Goal: Information Seeking & Learning: Learn about a topic

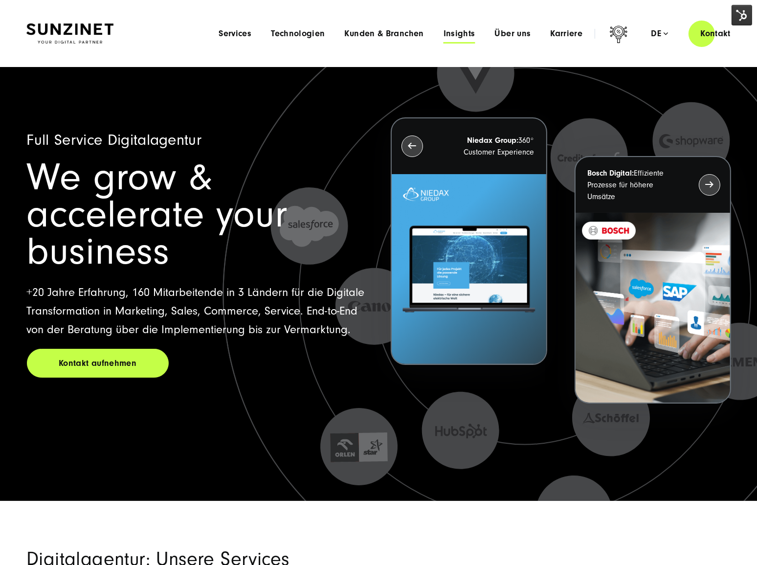
click at [450, 30] on span "Insights" at bounding box center [460, 34] width 32 height 10
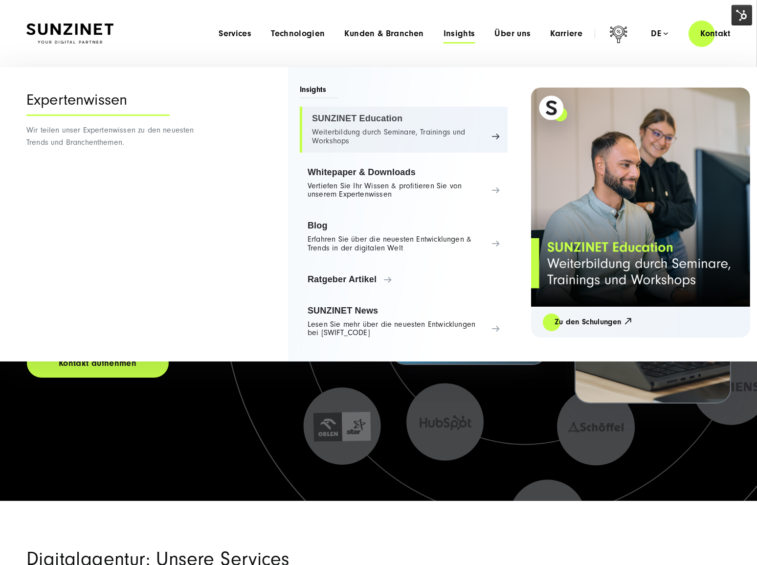
click at [370, 130] on link "SUNZINET Education Weiterbildung durch Seminare, Trainings und Workshops" at bounding box center [404, 130] width 208 height 46
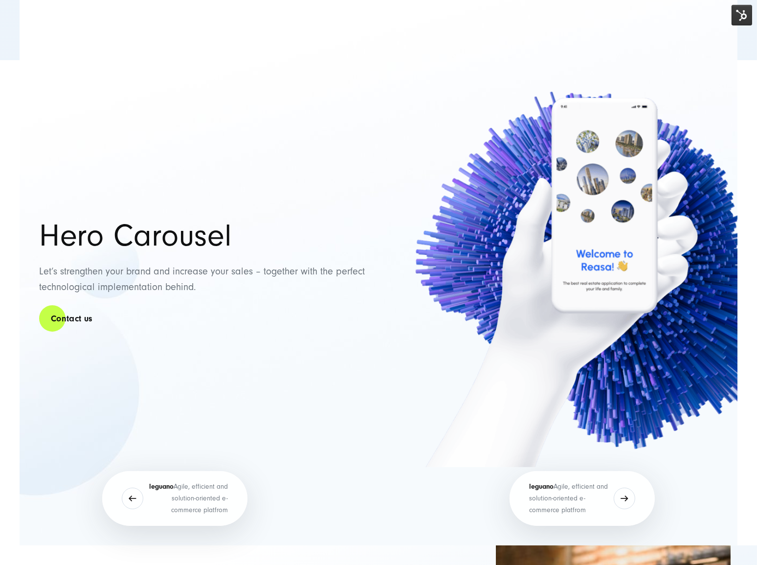
scroll to position [8451, 0]
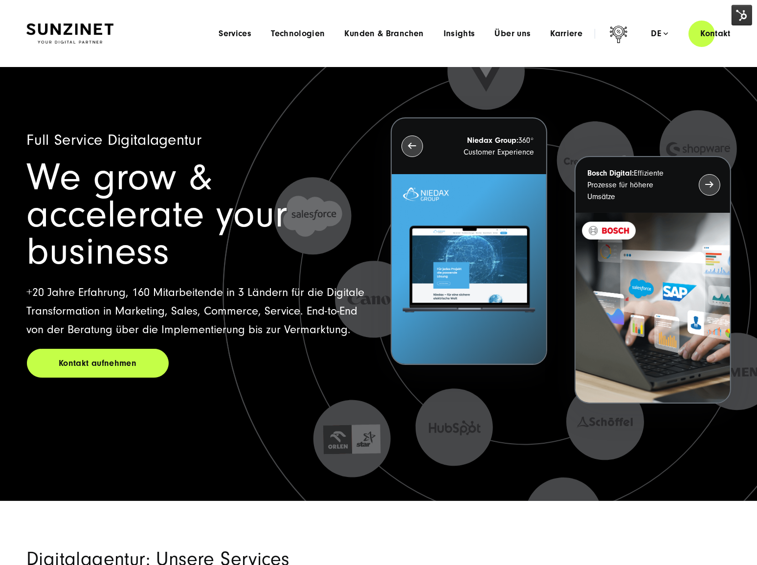
click at [455, 41] on div "Menu Services Menu Full Service Digitalagentur Wir lösen komplexe Herausforderu…" at bounding box center [476, 34] width 534 height 28
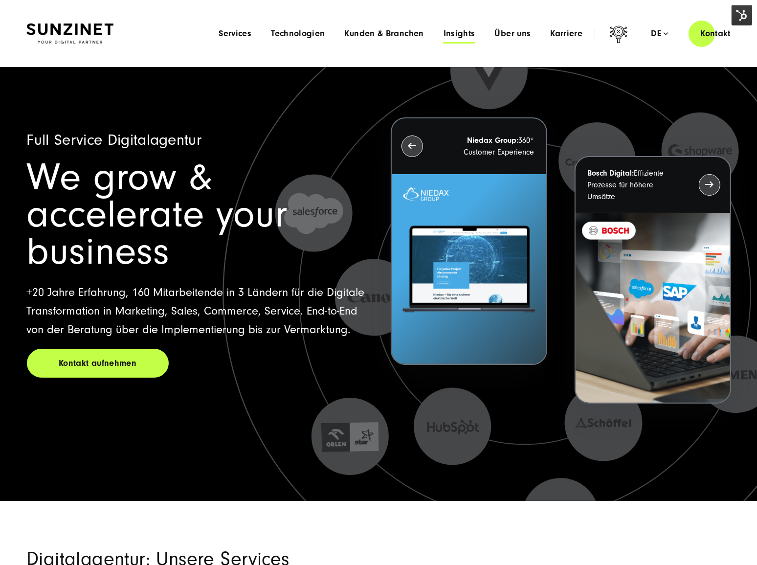
click at [454, 38] on span "Insights" at bounding box center [460, 34] width 32 height 10
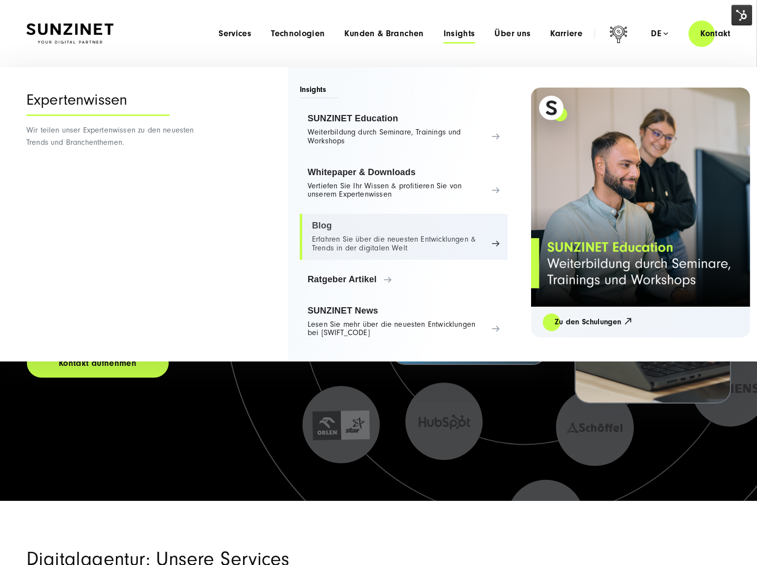
click at [368, 232] on link "Blog Erfahren Sie über die neuesten Entwicklungen & Trends in der digitalen Welt" at bounding box center [404, 237] width 208 height 46
